Goal: Information Seeking & Learning: Learn about a topic

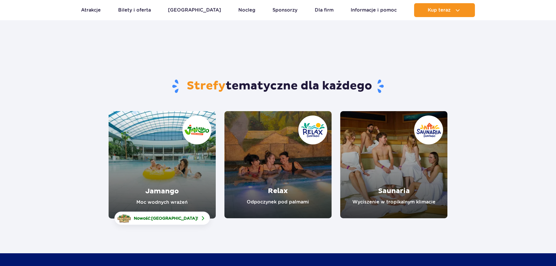
scroll to position [30, 0]
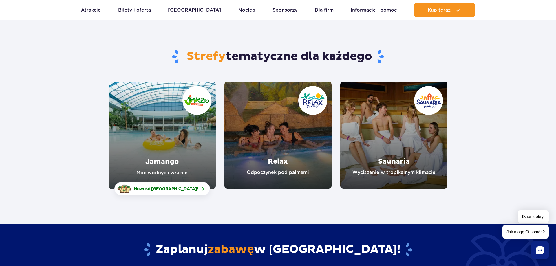
click at [174, 124] on link "Jamango" at bounding box center [162, 135] width 107 height 107
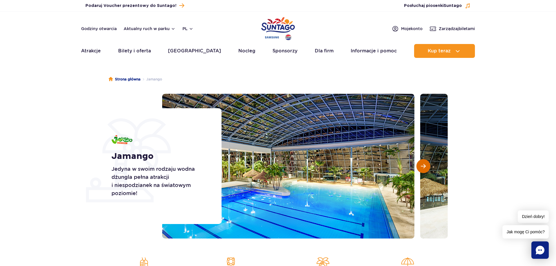
click at [419, 165] on button "Następny slajd" at bounding box center [423, 166] width 14 height 14
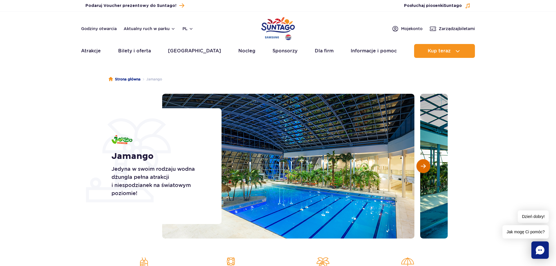
click at [422, 168] on span "Następny slajd" at bounding box center [422, 165] width 5 height 5
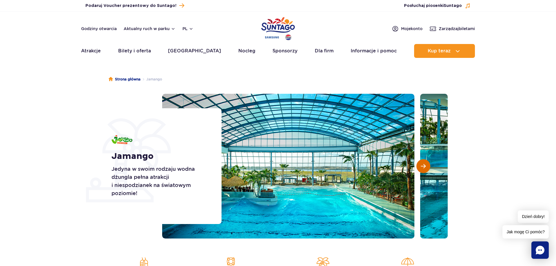
click at [422, 168] on span "Następny slajd" at bounding box center [422, 165] width 5 height 5
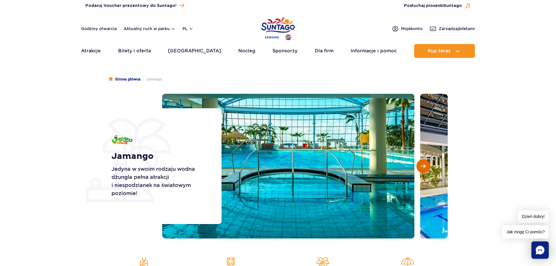
click at [422, 168] on span "Następny slajd" at bounding box center [422, 165] width 5 height 5
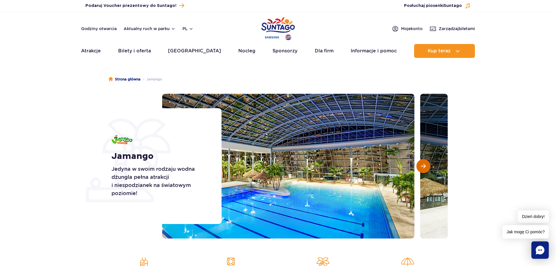
click at [422, 168] on span "Następny slajd" at bounding box center [422, 165] width 5 height 5
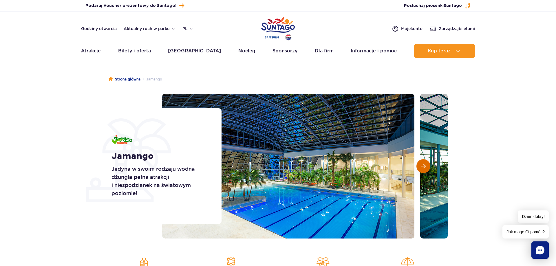
click at [422, 168] on span "Następny slajd" at bounding box center [422, 165] width 5 height 5
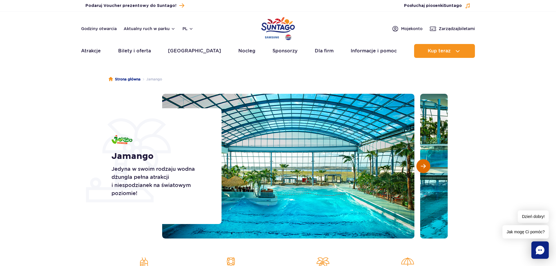
click at [422, 168] on span "Następny slajd" at bounding box center [422, 165] width 5 height 5
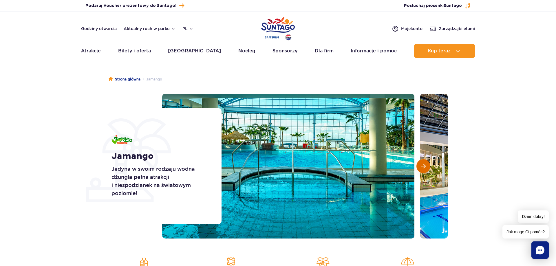
click at [422, 168] on span "Następny slajd" at bounding box center [422, 165] width 5 height 5
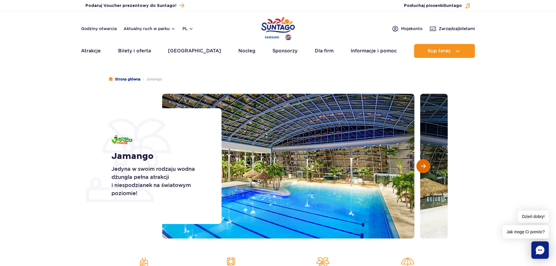
click at [422, 168] on span "Następny slajd" at bounding box center [422, 165] width 5 height 5
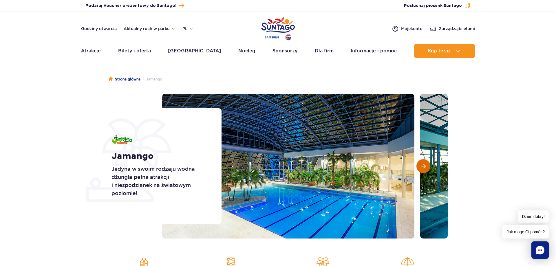
click at [422, 168] on span "Następny slajd" at bounding box center [422, 165] width 5 height 5
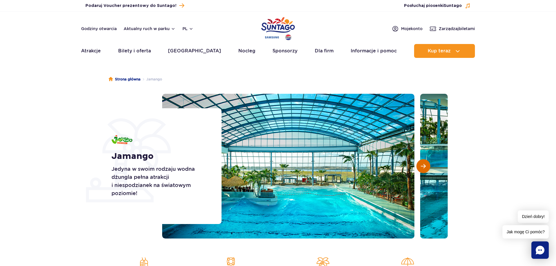
click at [422, 168] on span "Następny slajd" at bounding box center [422, 165] width 5 height 5
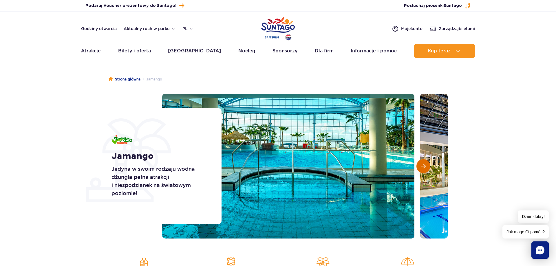
click at [422, 168] on span "Następny slajd" at bounding box center [422, 165] width 5 height 5
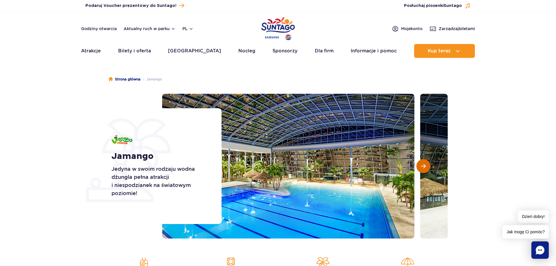
click at [422, 168] on span "Następny slajd" at bounding box center [422, 165] width 5 height 5
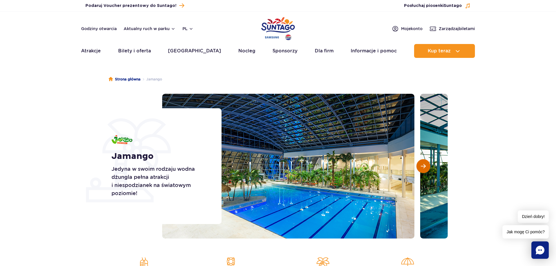
click at [422, 168] on span "Następny slajd" at bounding box center [422, 165] width 5 height 5
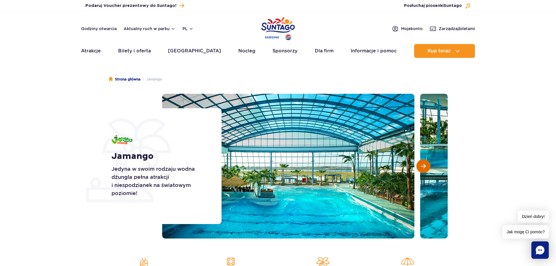
click at [422, 168] on span "Następny slajd" at bounding box center [422, 165] width 5 height 5
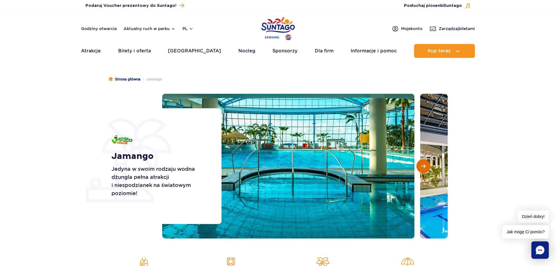
click at [422, 168] on span "Następny slajd" at bounding box center [422, 165] width 5 height 5
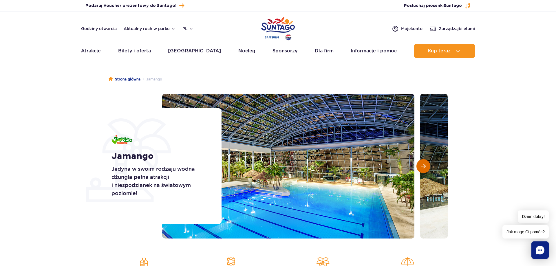
click at [422, 168] on span "Następny slajd" at bounding box center [422, 165] width 5 height 5
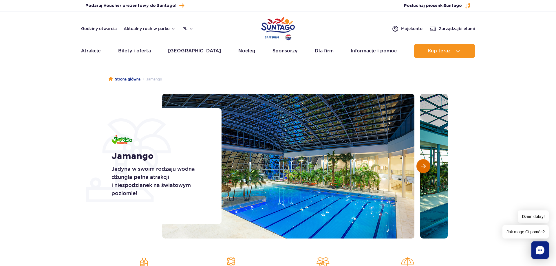
click at [422, 168] on span "Następny slajd" at bounding box center [422, 165] width 5 height 5
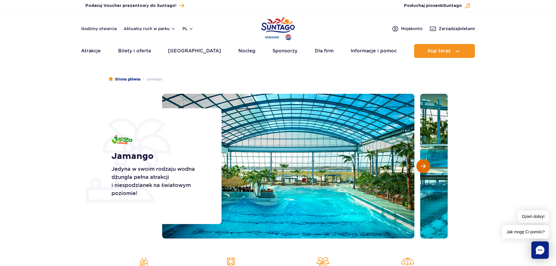
click at [422, 168] on span "Następny slajd" at bounding box center [422, 165] width 5 height 5
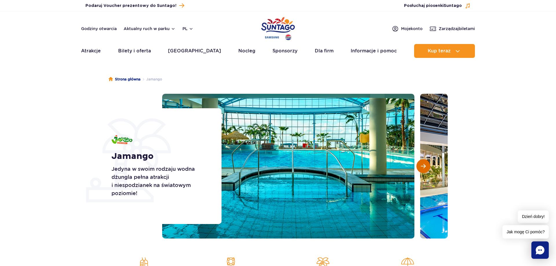
click at [422, 168] on span "Następny slajd" at bounding box center [422, 165] width 5 height 5
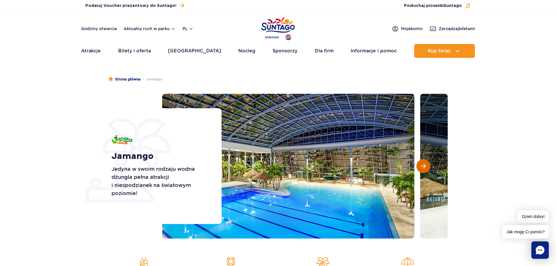
click at [422, 168] on span "Następny slajd" at bounding box center [422, 165] width 5 height 5
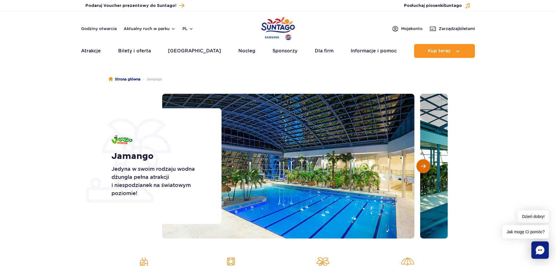
click at [422, 168] on span "Następny slajd" at bounding box center [422, 165] width 5 height 5
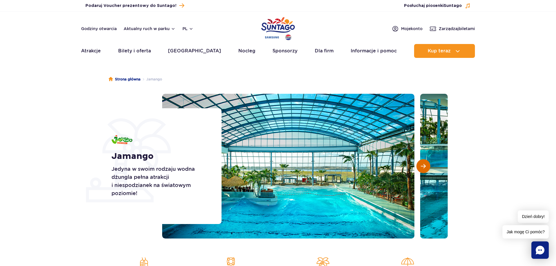
click at [422, 168] on span "Następny slajd" at bounding box center [422, 165] width 5 height 5
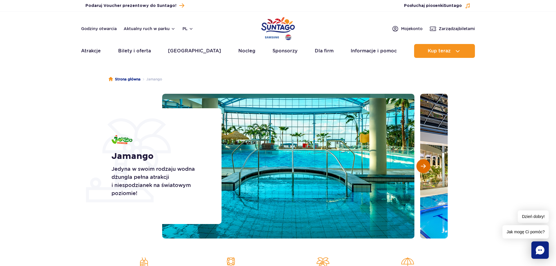
click at [422, 168] on span "Następny slajd" at bounding box center [422, 165] width 5 height 5
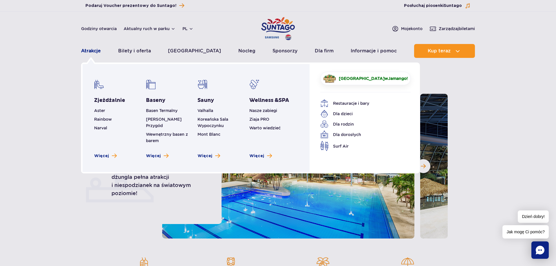
click at [98, 49] on link "Atrakcje" at bounding box center [91, 51] width 20 height 14
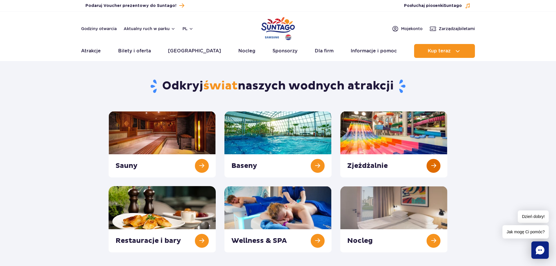
click at [358, 163] on link at bounding box center [393, 144] width 107 height 66
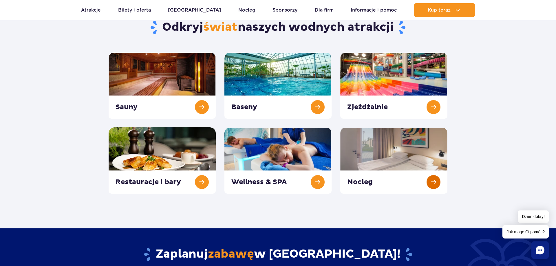
scroll to position [59, 0]
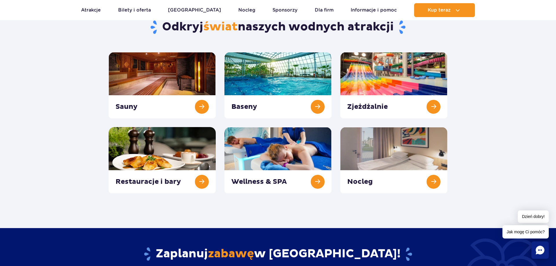
drag, startPoint x: 165, startPoint y: 160, endPoint x: 219, endPoint y: 157, distance: 54.5
click at [165, 159] on link at bounding box center [162, 160] width 107 height 66
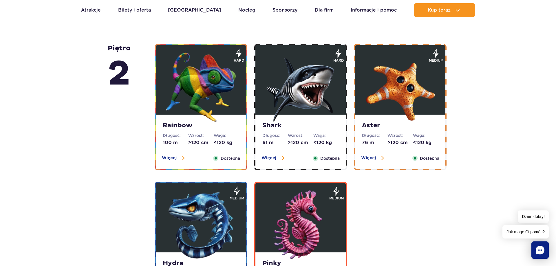
scroll to position [1122, 0]
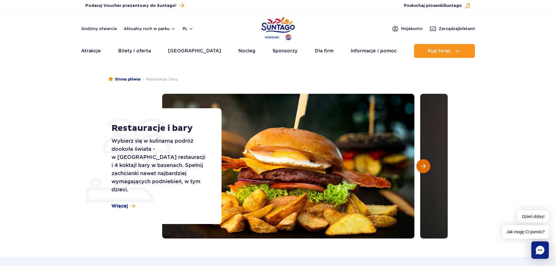
click at [421, 164] on span "Następny slajd" at bounding box center [422, 165] width 5 height 5
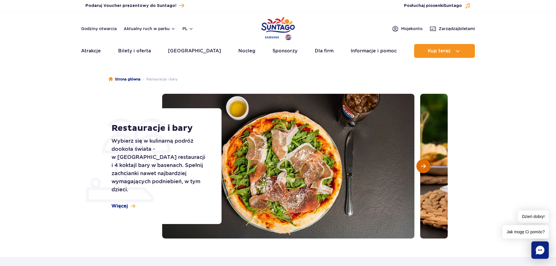
click at [421, 164] on span "Następny slajd" at bounding box center [422, 165] width 5 height 5
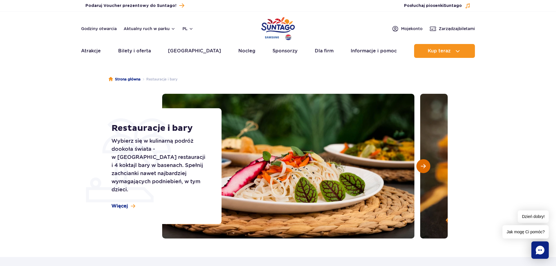
click at [421, 164] on span "Następny slajd" at bounding box center [422, 165] width 5 height 5
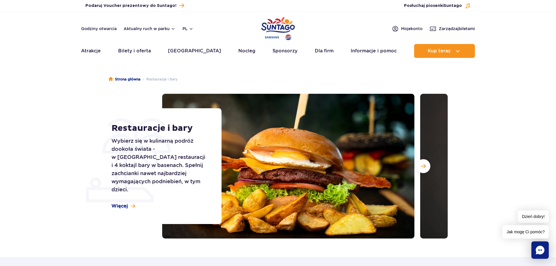
drag, startPoint x: 191, startPoint y: 50, endPoint x: 302, endPoint y: 100, distance: 122.1
click at [191, 50] on link "[GEOGRAPHIC_DATA]" at bounding box center [194, 51] width 53 height 14
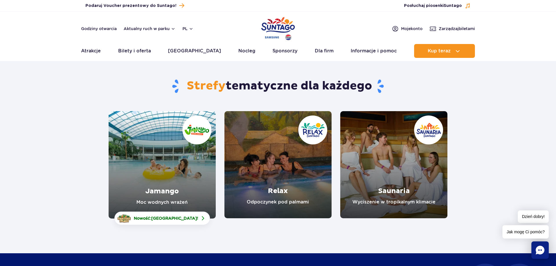
drag, startPoint x: 132, startPoint y: 27, endPoint x: 223, endPoint y: 50, distance: 93.8
click at [133, 27] on button "Aktualny ruch w parku" at bounding box center [150, 28] width 52 height 5
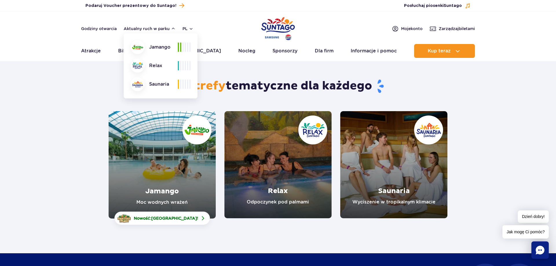
click at [158, 43] on div "Jamango" at bounding box center [153, 47] width 47 height 14
click at [227, 29] on div "Godziny otwarcia Aktualny ruch w parku Aktualny ruch w parku [GEOGRAPHIC_DATA] …" at bounding box center [278, 28] width 394 height 7
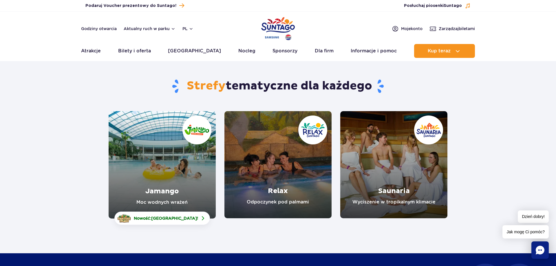
click at [161, 196] on link "Jamango" at bounding box center [162, 164] width 107 height 107
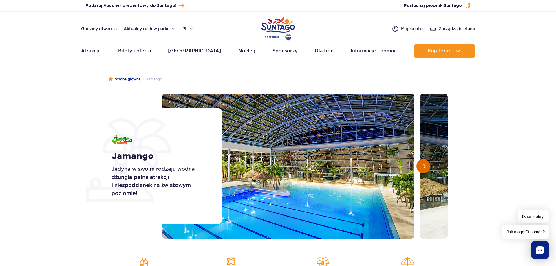
click at [428, 167] on button "Następny slajd" at bounding box center [423, 166] width 14 height 14
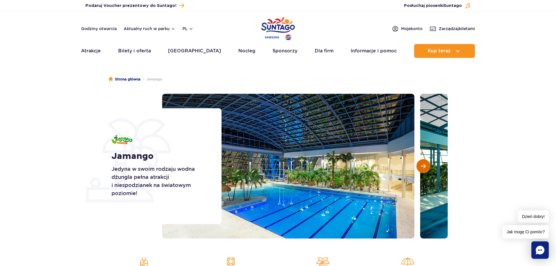
click at [428, 167] on button "Następny slajd" at bounding box center [423, 166] width 14 height 14
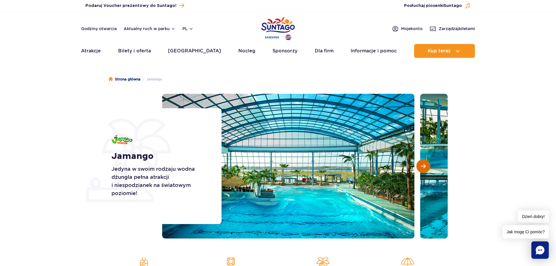
click at [428, 167] on button "Następny slajd" at bounding box center [423, 166] width 14 height 14
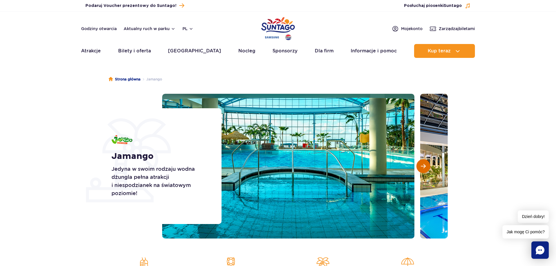
click at [428, 167] on button "Następny slajd" at bounding box center [423, 166] width 14 height 14
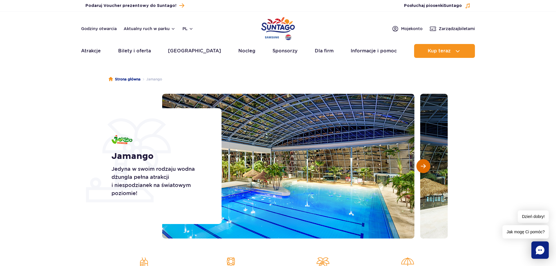
click at [428, 167] on button "Następny slajd" at bounding box center [423, 166] width 14 height 14
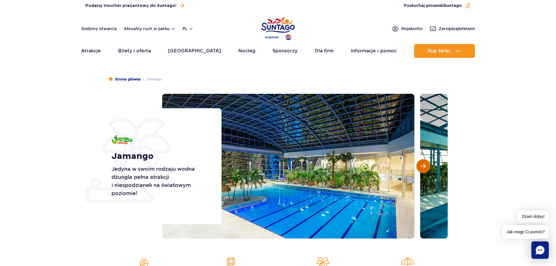
click at [428, 167] on button "Następny slajd" at bounding box center [423, 166] width 14 height 14
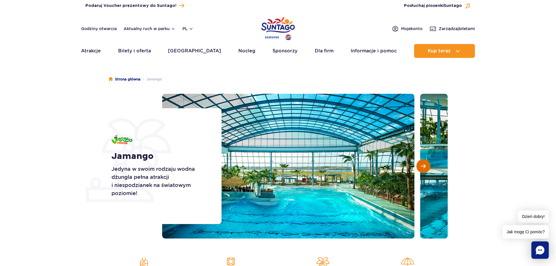
click at [428, 167] on button "Następny slajd" at bounding box center [423, 166] width 14 height 14
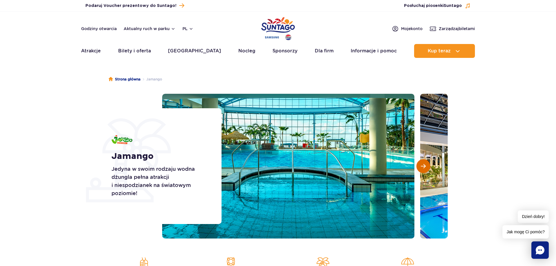
click at [428, 167] on button "Następny slajd" at bounding box center [423, 166] width 14 height 14
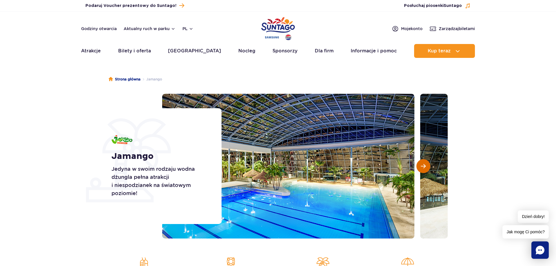
click at [428, 167] on button "Następny slajd" at bounding box center [423, 166] width 14 height 14
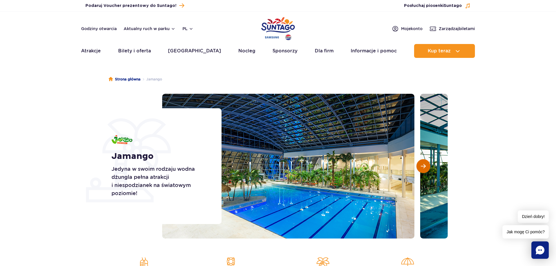
click at [428, 167] on button "Następny slajd" at bounding box center [423, 166] width 14 height 14
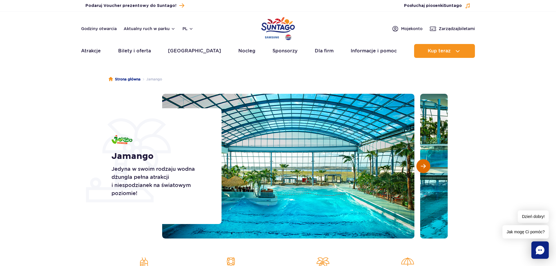
click at [428, 167] on button "Następny slajd" at bounding box center [423, 166] width 14 height 14
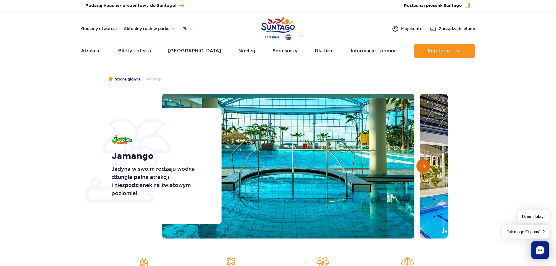
click at [428, 167] on button "Następny slajd" at bounding box center [423, 166] width 14 height 14
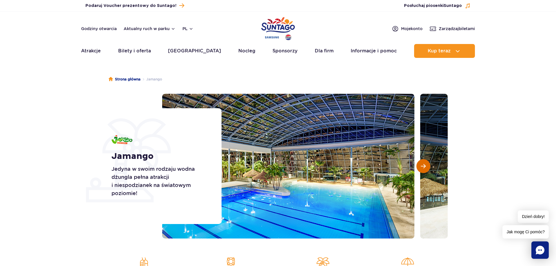
click at [428, 167] on button "Następny slajd" at bounding box center [423, 166] width 14 height 14
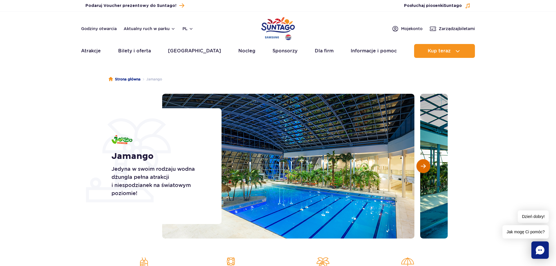
click at [428, 167] on button "Następny slajd" at bounding box center [423, 166] width 14 height 14
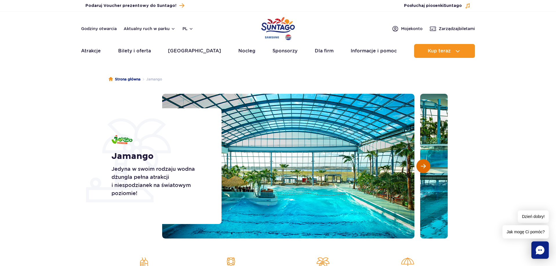
click at [428, 167] on button "Następny slajd" at bounding box center [423, 166] width 14 height 14
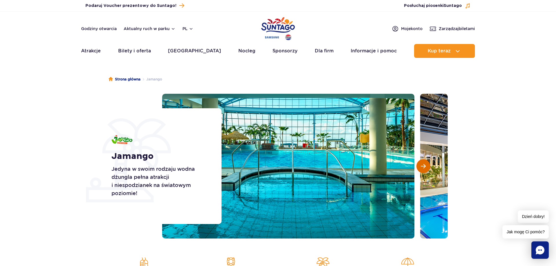
click at [428, 167] on button "Następny slajd" at bounding box center [423, 166] width 14 height 14
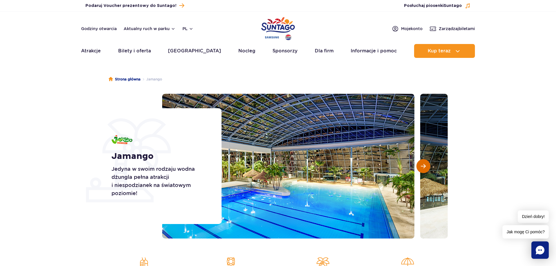
click at [428, 167] on button "Następny slajd" at bounding box center [423, 166] width 14 height 14
